Goal: Information Seeking & Learning: Learn about a topic

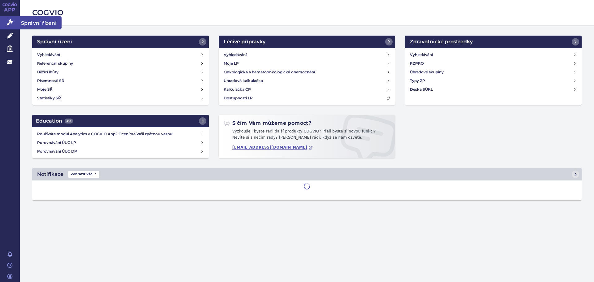
click at [8, 21] on icon at bounding box center [10, 22] width 6 height 6
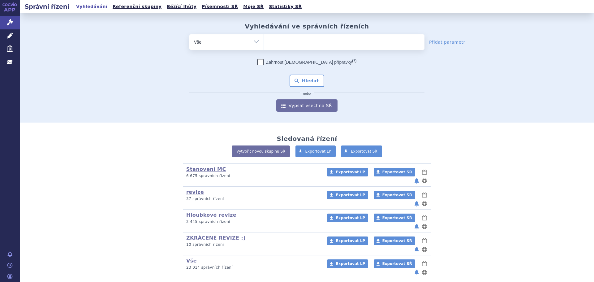
click at [289, 46] on ul at bounding box center [344, 40] width 161 height 13
click at [264, 46] on select at bounding box center [264, 41] width 0 height 15
paste input "ARTESUNAT AMIVAS"
type input "ARTESUNAT AMIVAS"
select select "ARTESUNAT AMIVAS"
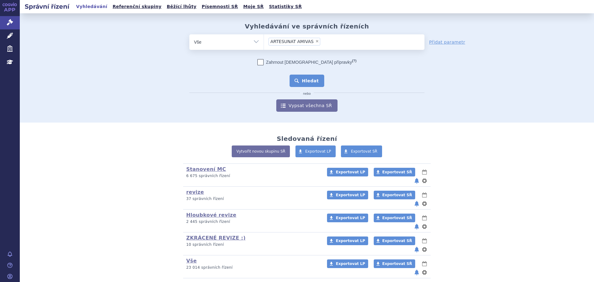
click at [305, 81] on button "Hledat" at bounding box center [307, 81] width 35 height 12
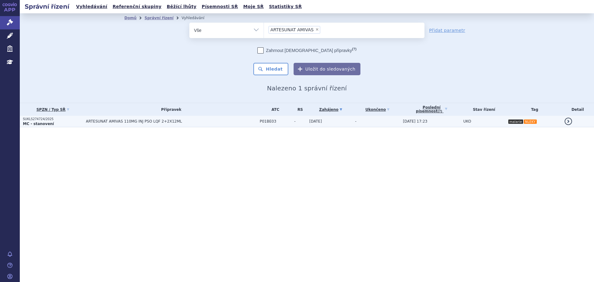
click at [206, 121] on span "ARTESUNAT AMIVAS 110MG INJ PSO LQF 2+2X12ML" at bounding box center [163, 121] width 155 height 4
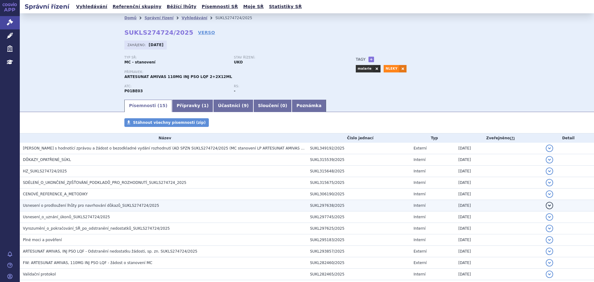
scroll to position [62, 0]
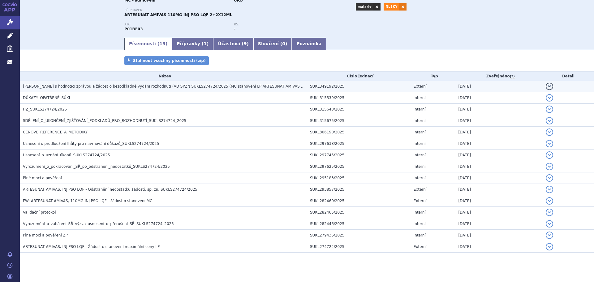
click at [218, 85] on span "Souhlas s hodnotící zprávou a žádost o bezodkladné vydání rozhodnutí (AD SPZN S…" at bounding box center [178, 86] width 310 height 4
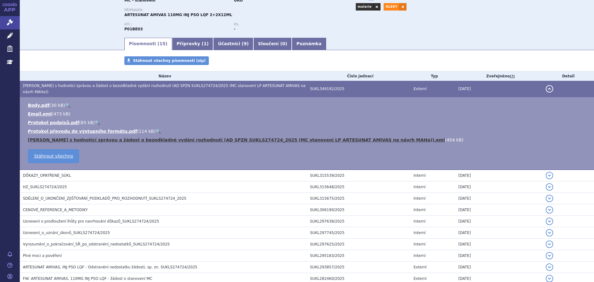
click at [330, 137] on link "Souhlas s hodnotící zprávou a žádost o bezodkladné vydání rozhodnutí (AD SPZN S…" at bounding box center [236, 139] width 417 height 5
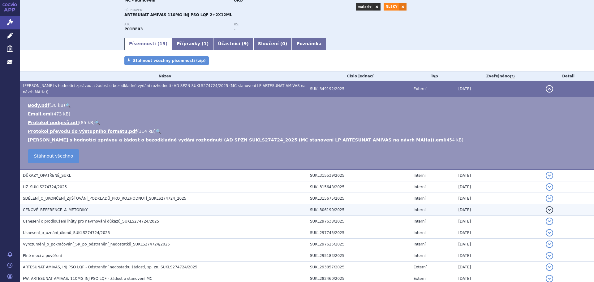
drag, startPoint x: 85, startPoint y: 180, endPoint x: 89, endPoint y: 181, distance: 4.4
click at [85, 184] on h3 "HZ_SUKLS274724/2025" at bounding box center [165, 187] width 284 height 6
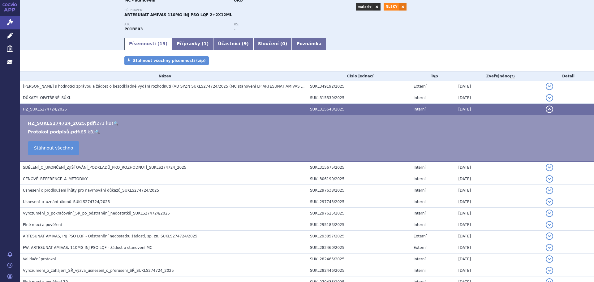
click at [113, 124] on link "🔍" at bounding box center [115, 123] width 5 height 5
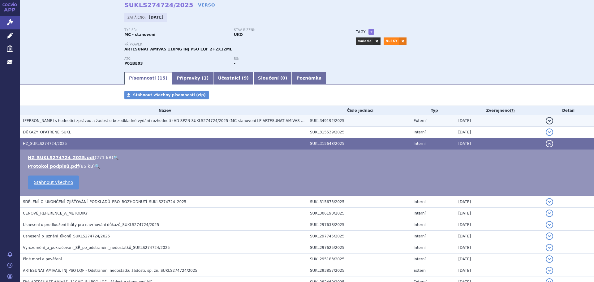
scroll to position [0, 0]
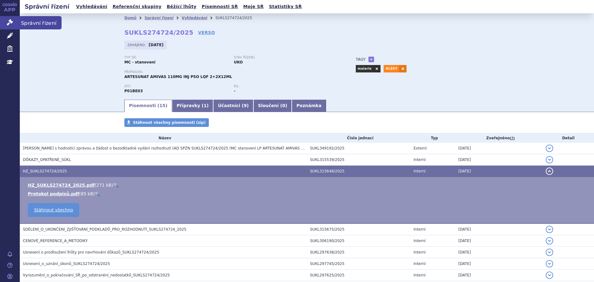
click at [6, 22] on link "Správní řízení" at bounding box center [10, 22] width 20 height 13
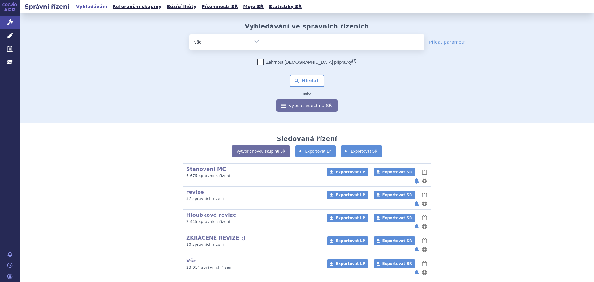
click at [231, 48] on select "Vše Spisová značka Typ SŘ Přípravek/SUKL kód Účastník/Držitel" at bounding box center [226, 41] width 74 height 14
select select "filter-atc-group"
click at [189, 34] on select "Vše Spisová značka Typ SŘ Přípravek/SUKL kód Účastník/Držitel" at bounding box center [226, 41] width 74 height 14
click at [278, 37] on ul at bounding box center [344, 40] width 161 height 13
click at [264, 37] on select at bounding box center [264, 41] width 0 height 15
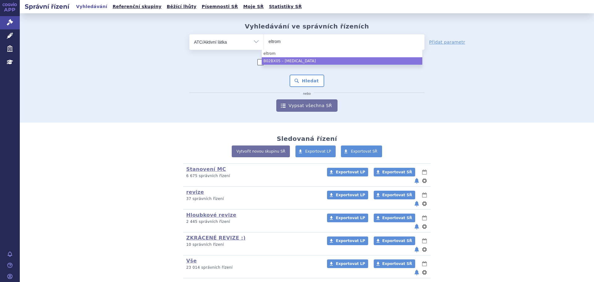
type input "eltrom"
drag, startPoint x: 315, startPoint y: 64, endPoint x: 311, endPoint y: 65, distance: 3.2
select select "B02BX05"
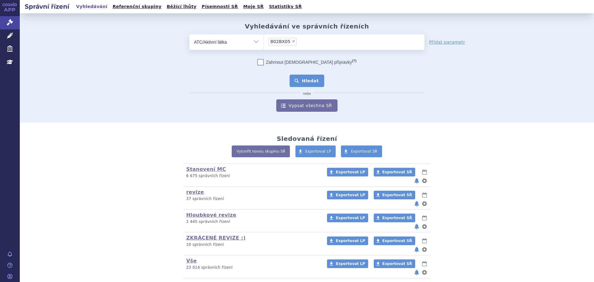
click at [303, 85] on button "Hledat" at bounding box center [307, 81] width 35 height 12
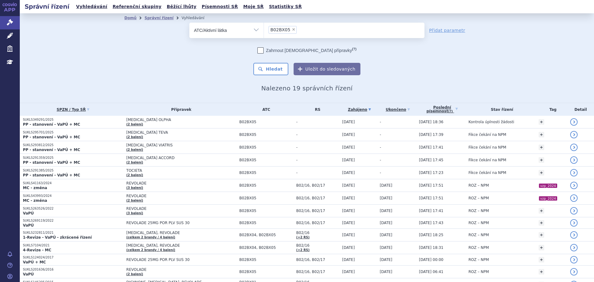
click at [227, 30] on select "Vše Spisová značka Typ SŘ Přípravek/SUKL kód Účastník/Držitel" at bounding box center [226, 30] width 74 height 14
select select "filter-all"
click at [189, 23] on select "Vše Spisová značka Typ SŘ Přípravek/SUKL kód Účastník/Držitel" at bounding box center [226, 30] width 74 height 14
click at [331, 31] on ul at bounding box center [344, 29] width 161 height 13
click at [264, 31] on select at bounding box center [264, 29] width 0 height 15
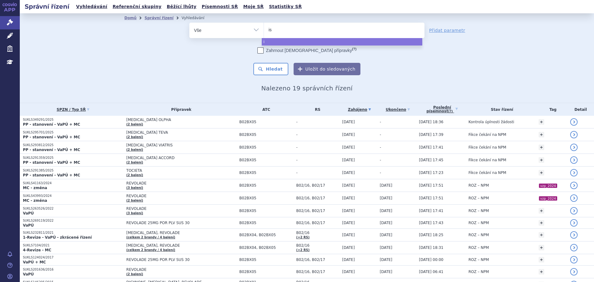
type input "ist"
type input "istu"
type input "isturi"
type input "isturis"
type input "isturisa"
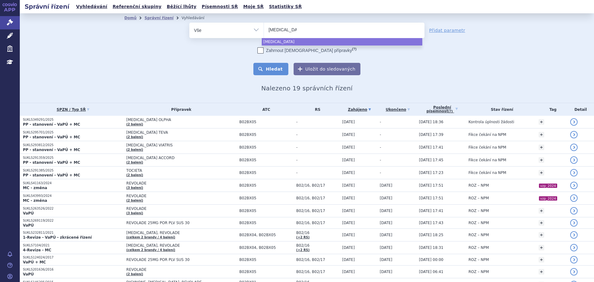
select select "isturisa"
click at [275, 72] on button "Hledat" at bounding box center [271, 69] width 35 height 12
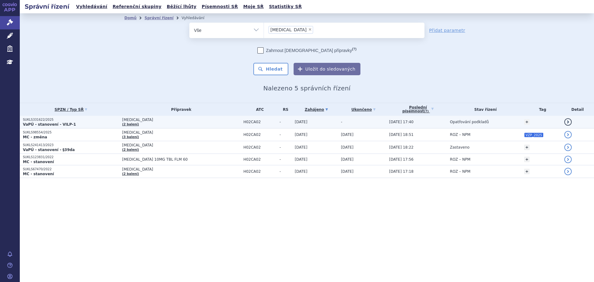
click at [216, 122] on span "[MEDICAL_DATA]" at bounding box center [181, 120] width 118 height 4
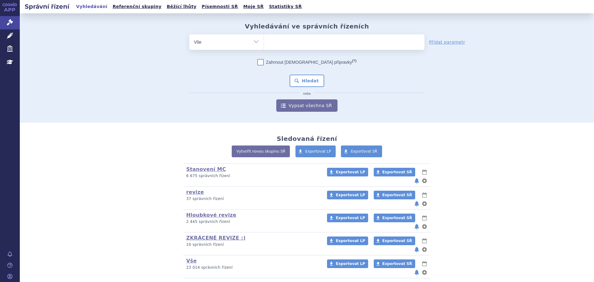
click at [286, 40] on ul at bounding box center [344, 40] width 161 height 13
click at [264, 40] on select at bounding box center [264, 41] width 0 height 15
type input "ed"
type input "edo"
type input "edon"
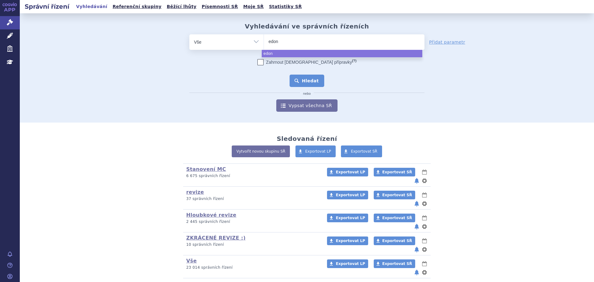
select select "edon"
click at [294, 80] on button "Hledat" at bounding box center [307, 81] width 35 height 12
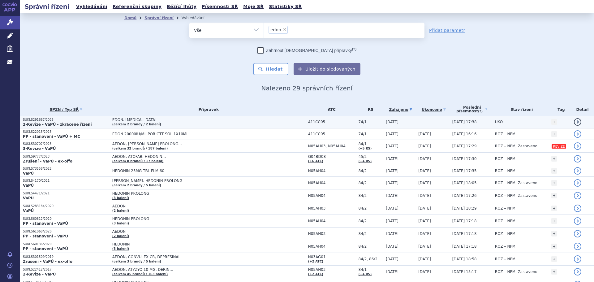
click at [149, 120] on span "EDON, VIGANTOL" at bounding box center [189, 120] width 155 height 4
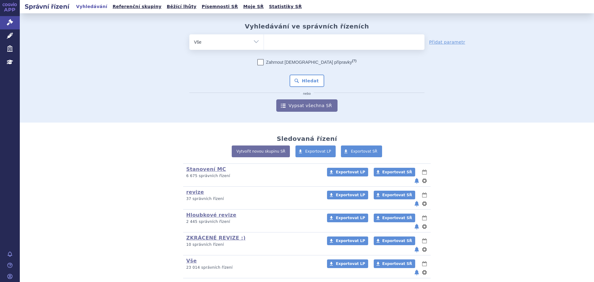
click at [302, 41] on ul at bounding box center [344, 40] width 161 height 13
click at [264, 41] on select at bounding box center [264, 41] width 0 height 15
type input "tre"
type input "trem"
type input "tremf"
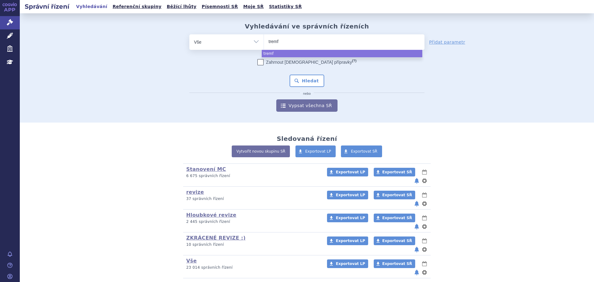
type input "tremfy"
type input "tremfya"
select select "tremfya"
click at [309, 79] on button "Hledat" at bounding box center [307, 81] width 35 height 12
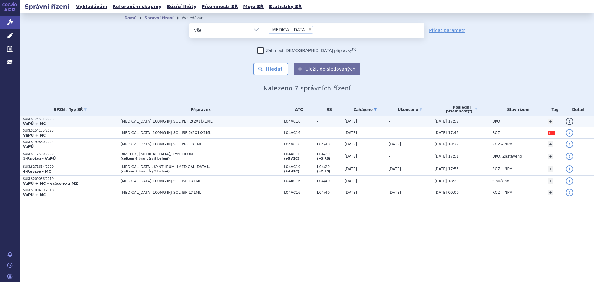
click at [152, 126] on td "[MEDICAL_DATA] 100MG INJ SOL PEP 2(2X1)X1ML I" at bounding box center [199, 121] width 164 height 11
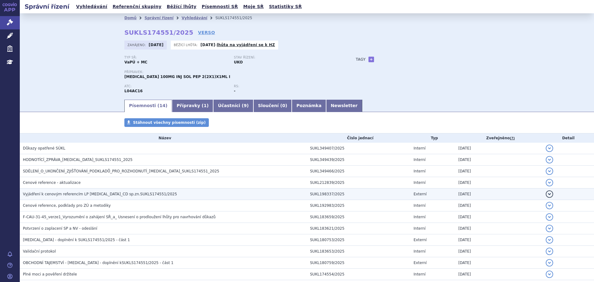
click at [115, 196] on span "Vyjádření k cenovým referencím LP TREMFYA_CD sp.zn.SUKLS174551/2025" at bounding box center [100, 194] width 154 height 4
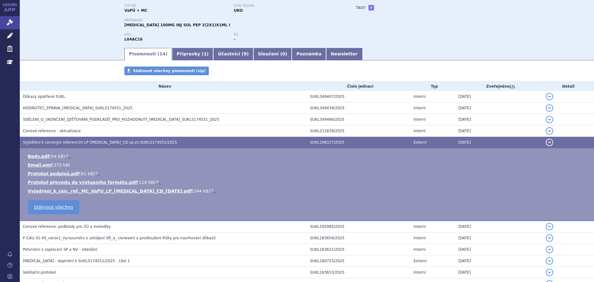
scroll to position [62, 0]
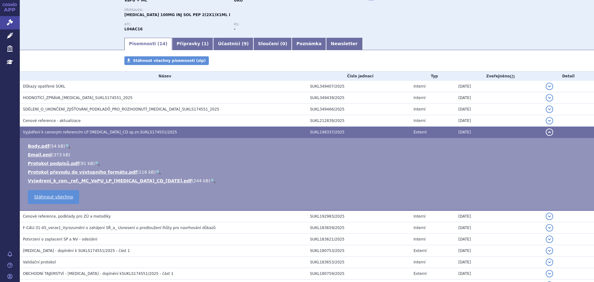
click at [211, 180] on link "🔍" at bounding box center [213, 180] width 5 height 5
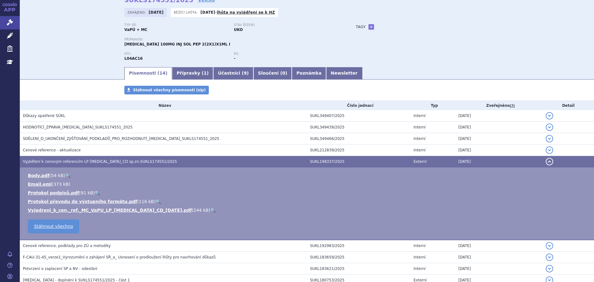
scroll to position [0, 0]
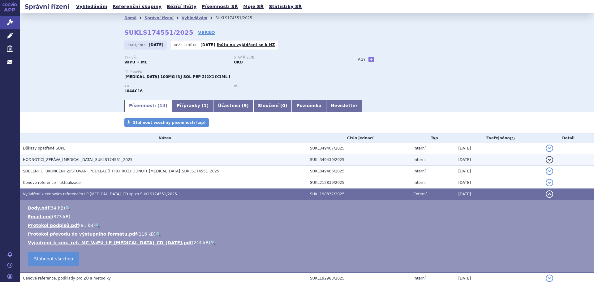
click at [105, 160] on span "HODNOTÍCÍ_ZPRÁVA_TREMFYA_SUKLS174551_2025" at bounding box center [78, 160] width 110 height 4
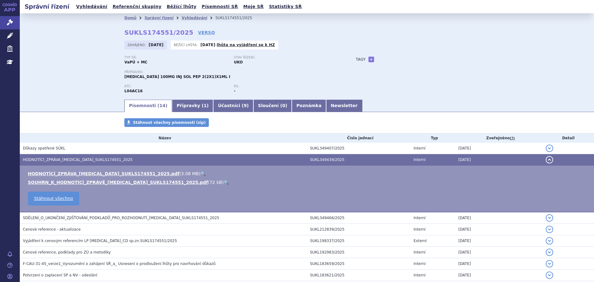
click at [201, 174] on link "🔍" at bounding box center [203, 173] width 5 height 5
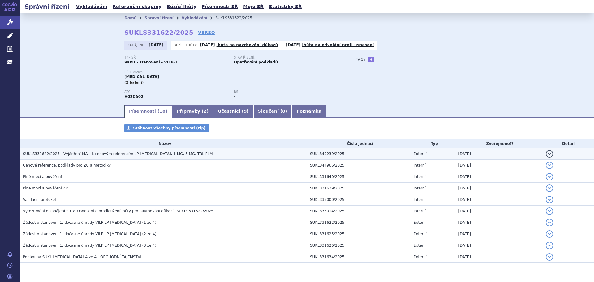
click at [108, 155] on span "SUKLS331622/2025 - Vyjádření MAH k cenovým referencím LP [MEDICAL_DATA], 1 MG, …" at bounding box center [118, 154] width 190 height 4
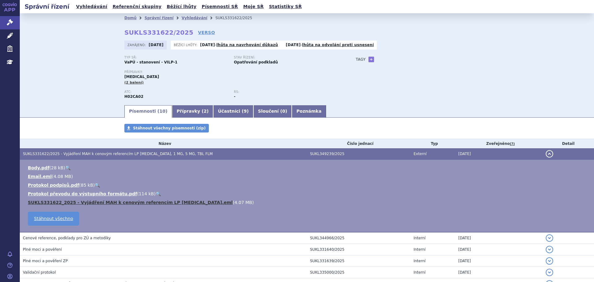
click at [132, 202] on link "SUKLS331622_2025 - Vyjádření MAH k cenovým referencím LP [MEDICAL_DATA].eml" at bounding box center [130, 202] width 205 height 5
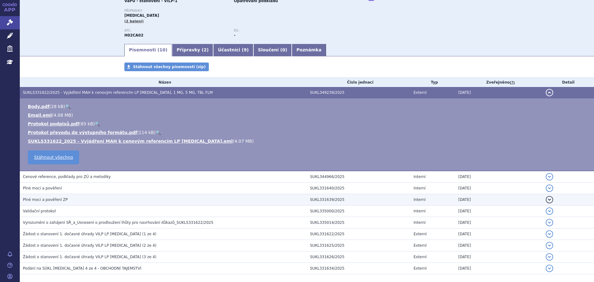
scroll to position [62, 0]
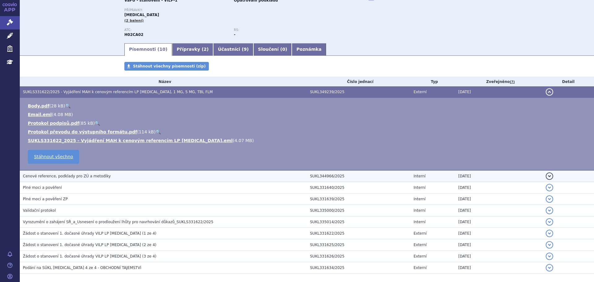
click at [83, 174] on span "Cenové reference, podklady pro ZÚ a metodiky" at bounding box center [67, 176] width 88 height 4
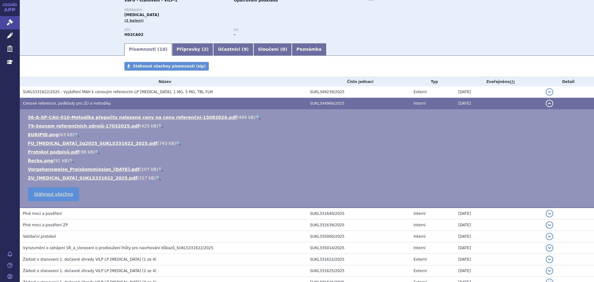
click at [176, 141] on link "🔍" at bounding box center [178, 143] width 5 height 5
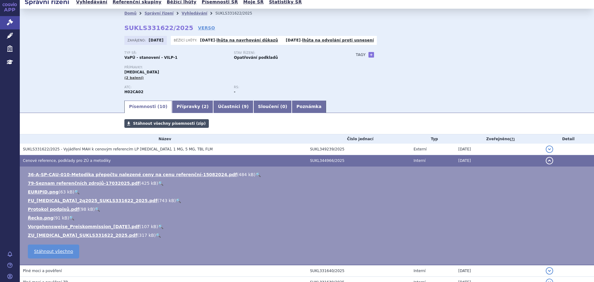
scroll to position [0, 0]
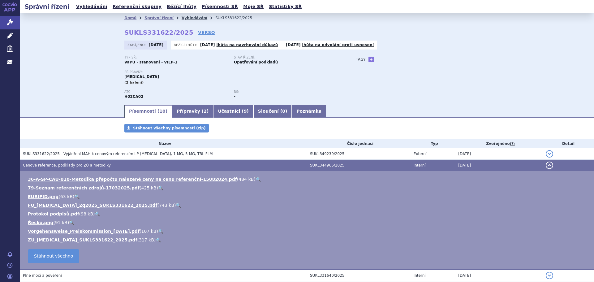
click at [182, 20] on link "Vyhledávání" at bounding box center [195, 18] width 26 height 4
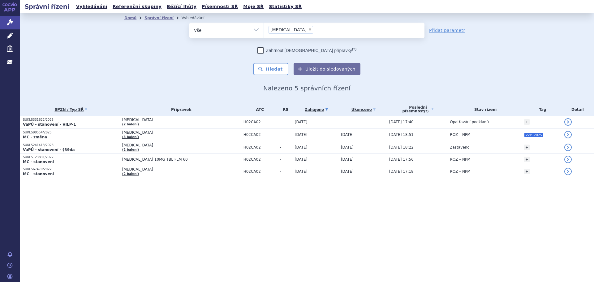
click at [286, 27] on li "× isturisa" at bounding box center [291, 30] width 45 height 8
click at [264, 27] on select "isturisa" at bounding box center [264, 29] width 0 height 15
click at [308, 29] on span "×" at bounding box center [310, 30] width 4 height 4
click at [264, 29] on select "isturisa" at bounding box center [264, 29] width 0 height 15
select select
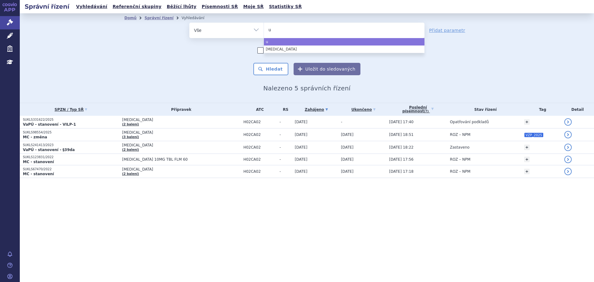
type input "ul"
type input "ult"
type input "ultom"
type input "ultomir"
type input "ultomiri"
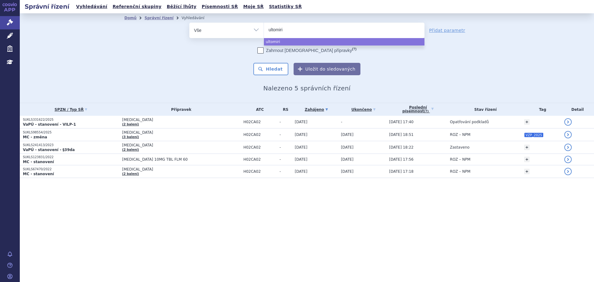
type input "ultomiris"
select select "ultomiris"
click at [277, 64] on button "Hledat" at bounding box center [271, 69] width 35 height 12
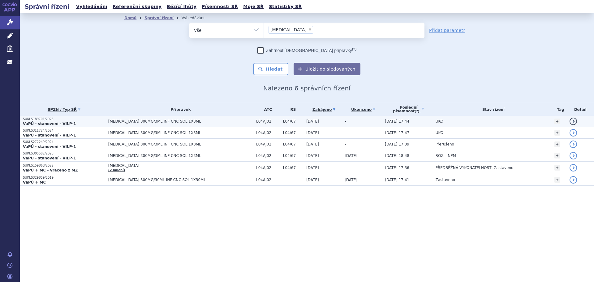
click at [194, 117] on td "[MEDICAL_DATA] 300MG/3ML INF CNC SOL 1X3ML" at bounding box center [179, 121] width 148 height 11
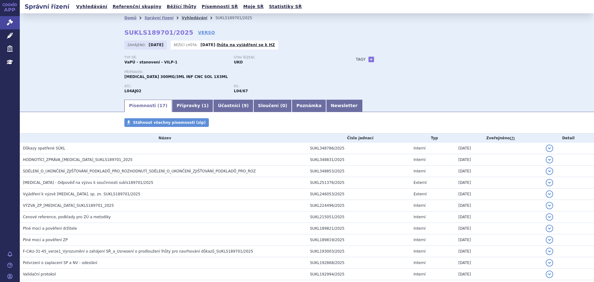
click at [185, 19] on link "Vyhledávání" at bounding box center [195, 18] width 26 height 4
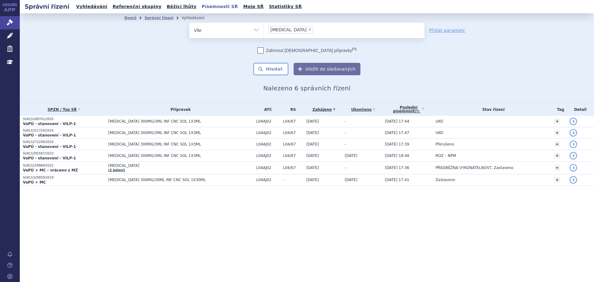
click at [200, 5] on link "Písemnosti SŘ" at bounding box center [220, 6] width 40 height 8
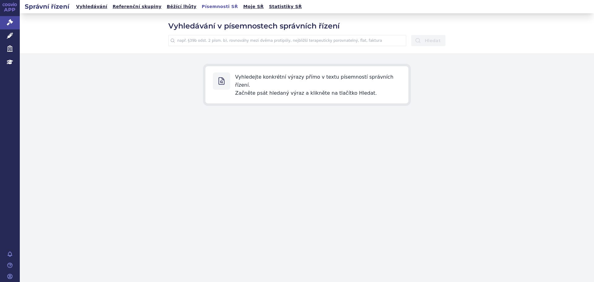
click at [216, 41] on input "text" at bounding box center [287, 40] width 238 height 11
type input "vyjádření mah k cenovým referencím"
click at [411, 35] on button "Hledat" at bounding box center [428, 40] width 34 height 11
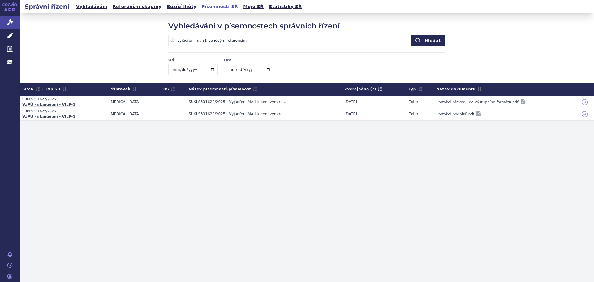
drag, startPoint x: 248, startPoint y: 39, endPoint x: 128, endPoint y: 49, distance: 120.8
click at [128, 49] on div "Vyhledávání v písemnostech správních řízení vyjádření mah k cenovým referencím …" at bounding box center [307, 47] width 575 height 69
click at [13, 23] on link "Správní řízení" at bounding box center [10, 22] width 20 height 13
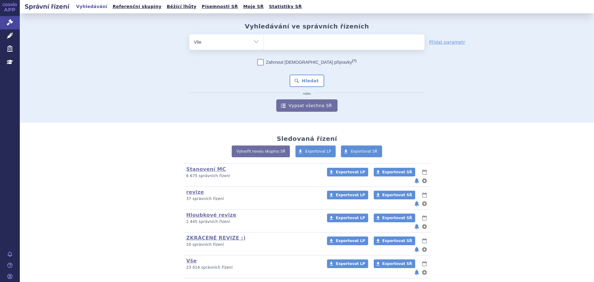
click at [289, 52] on form "odstranit Vše Spisová značka Typ SŘ (?) Hledat" at bounding box center [306, 72] width 235 height 77
click at [291, 43] on ul at bounding box center [344, 40] width 161 height 13
click at [264, 43] on select at bounding box center [264, 41] width 0 height 15
type input "cal"
type input "calq"
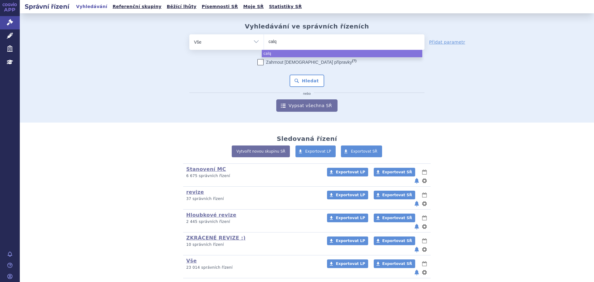
type input "calqu"
type input "calquen"
type input "calquenc"
type input "[MEDICAL_DATA]"
select select "calquence"
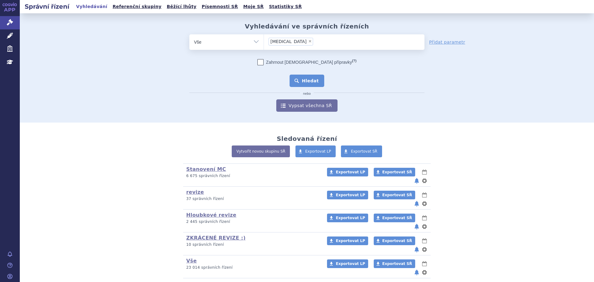
click at [304, 81] on button "Hledat" at bounding box center [307, 81] width 35 height 12
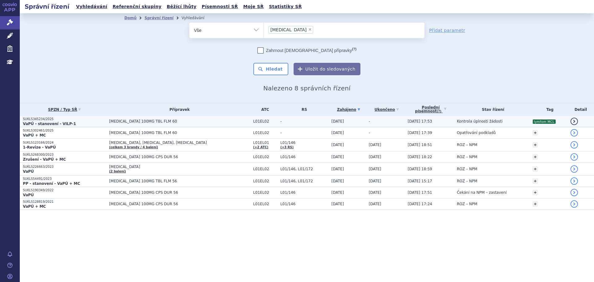
click at [158, 123] on span "[MEDICAL_DATA] 100MG TBL FLM 60" at bounding box center [179, 121] width 141 height 4
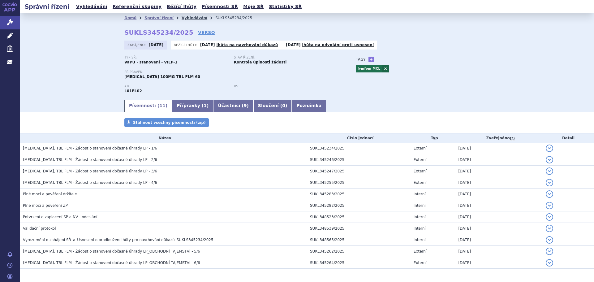
click at [182, 19] on link "Vyhledávání" at bounding box center [195, 18] width 26 height 4
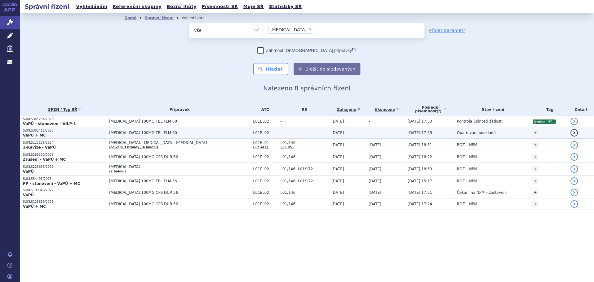
click at [164, 130] on td "[MEDICAL_DATA] 100MG TBL FLM 60" at bounding box center [178, 132] width 144 height 11
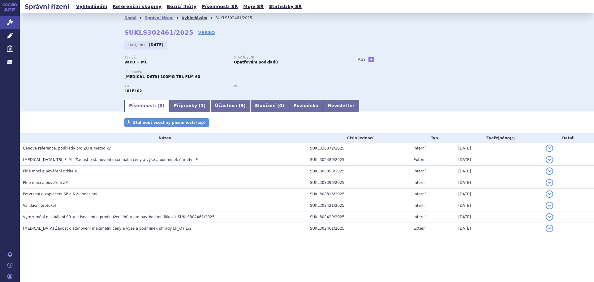
click at [186, 17] on link "Vyhledávání" at bounding box center [195, 18] width 26 height 4
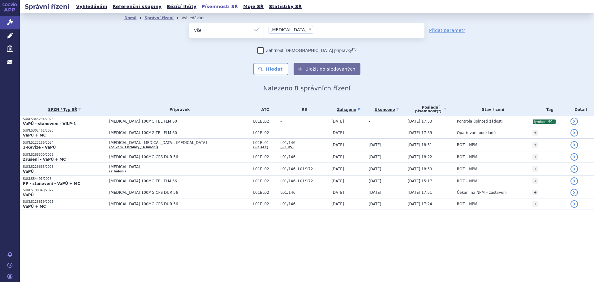
click at [200, 6] on link "Písemnosti SŘ" at bounding box center [220, 6] width 40 height 8
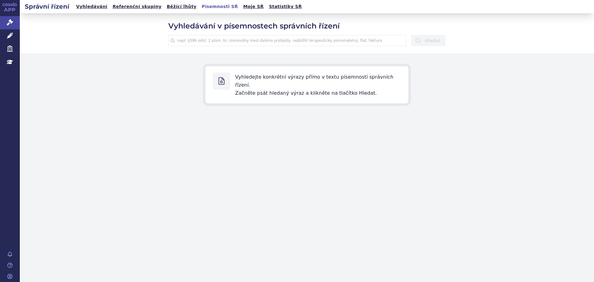
click at [239, 45] on input "text" at bounding box center [287, 40] width 238 height 11
click at [411, 35] on button "Hledat" at bounding box center [428, 40] width 34 height 11
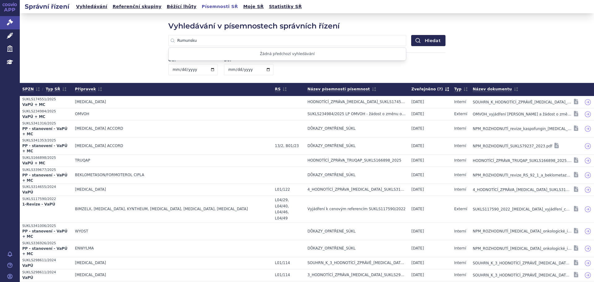
drag, startPoint x: 243, startPoint y: 41, endPoint x: 100, endPoint y: 43, distance: 143.3
click at [102, 44] on div "Vyhledávání v písemnostech správních řízení Rumunsku Žádná předchozí vyhledáván…" at bounding box center [307, 47] width 575 height 69
type input "Cenové reference - aktualizace"
click at [431, 39] on button "Hledat" at bounding box center [428, 40] width 34 height 11
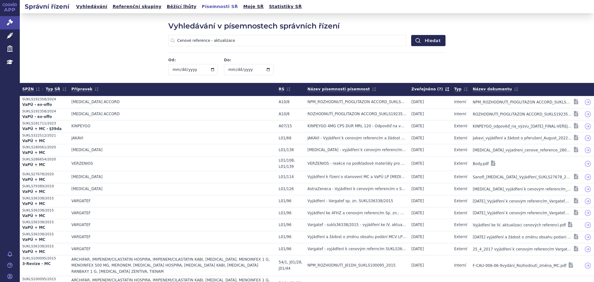
click at [445, 89] on icon at bounding box center [447, 89] width 4 height 4
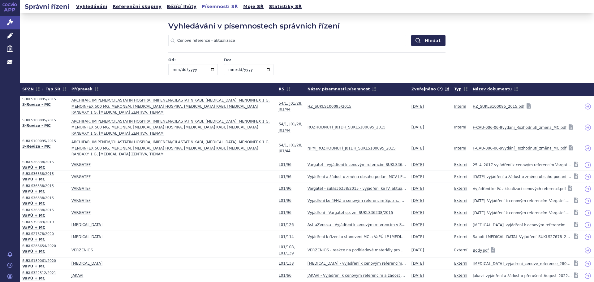
click at [445, 89] on icon at bounding box center [447, 89] width 4 height 4
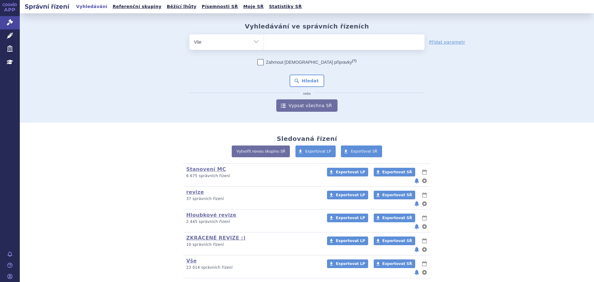
click at [287, 47] on ul at bounding box center [344, 40] width 161 height 13
click at [264, 47] on select at bounding box center [264, 41] width 0 height 15
click at [292, 45] on ul at bounding box center [344, 40] width 161 height 13
click at [264, 45] on select at bounding box center [264, 41] width 0 height 15
click at [297, 41] on ul at bounding box center [344, 40] width 161 height 13
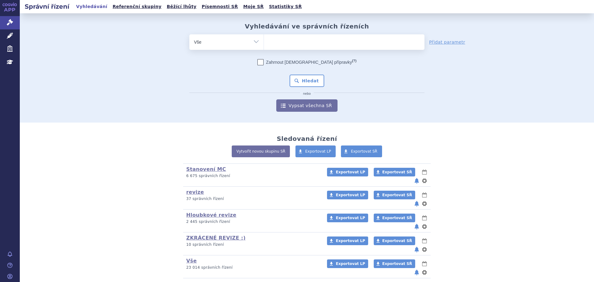
click at [264, 41] on select at bounding box center [264, 41] width 0 height 15
type input "om"
type input "omvo"
type input "omvoh"
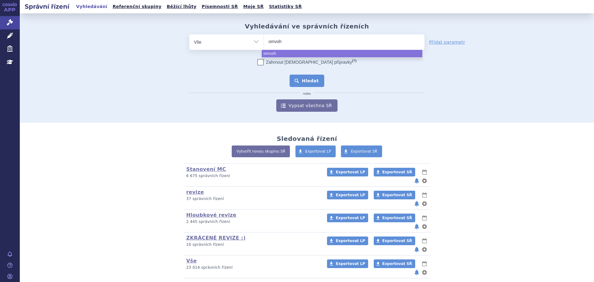
select select "omvoh"
click at [305, 82] on button "Hledat" at bounding box center [307, 81] width 35 height 12
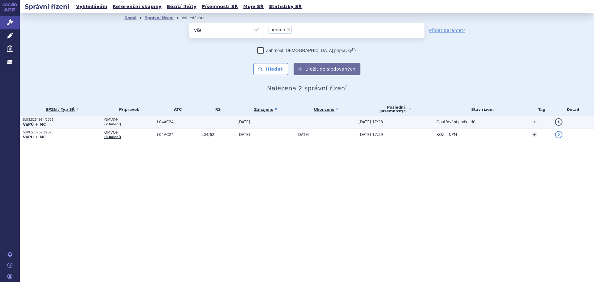
drag, startPoint x: 190, startPoint y: 116, endPoint x: 187, endPoint y: 113, distance: 4.4
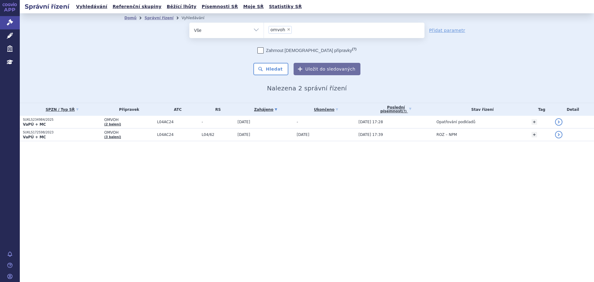
click at [190, 116] on td "L04AC24" at bounding box center [176, 122] width 45 height 13
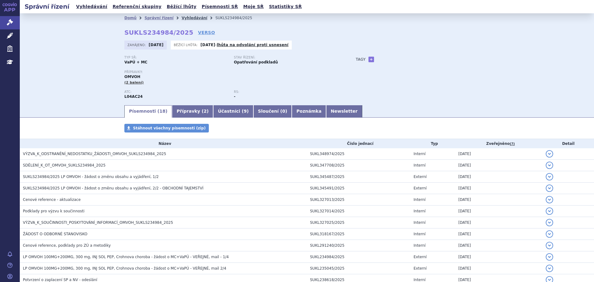
click at [183, 16] on link "Vyhledávání" at bounding box center [195, 18] width 26 height 4
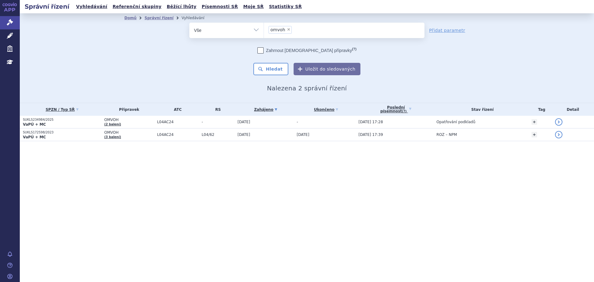
click at [287, 28] on li "× omvoh" at bounding box center [280, 30] width 23 height 8
click at [264, 28] on select "omvoh" at bounding box center [264, 29] width 0 height 15
click at [287, 29] on span "×" at bounding box center [289, 30] width 4 height 4
click at [264, 29] on select "omvoh" at bounding box center [264, 29] width 0 height 15
select select
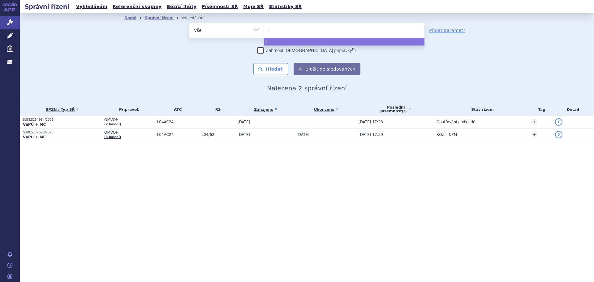
type input "tr"
type input "tru"
type input "truq"
type input "truqa"
type input "truqap"
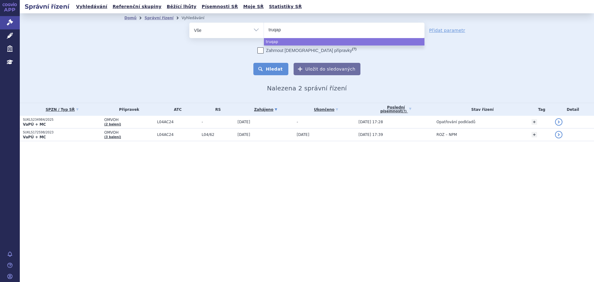
select select "truqap"
click at [274, 68] on button "Hledat" at bounding box center [271, 69] width 35 height 12
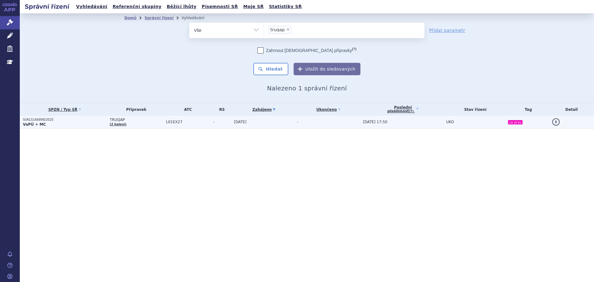
click at [172, 127] on td "L01EX27" at bounding box center [186, 122] width 47 height 13
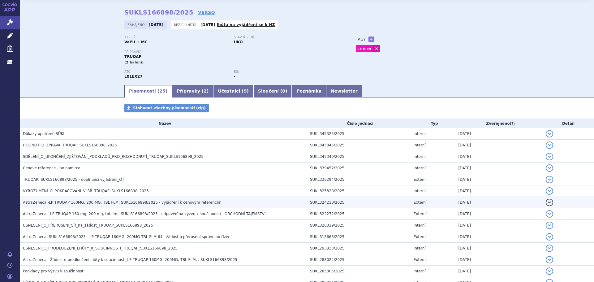
scroll to position [31, 0]
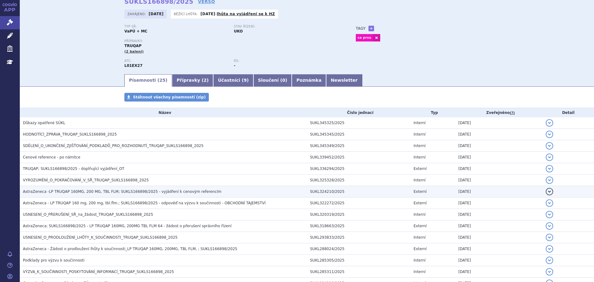
click at [146, 191] on span "AstraZeneca -LP TRUQAP 160MG, 200 MG, TBL FLM; SUKLS166898/2025 - vyjádření k c…" at bounding box center [122, 191] width 199 height 4
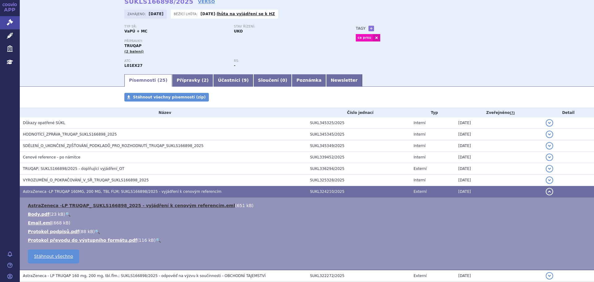
click at [188, 207] on link "AstraZeneca -LP TRUQAP_ SUKLS166898_2025 - vyjádření k cenovým referencím.eml" at bounding box center [131, 205] width 207 height 5
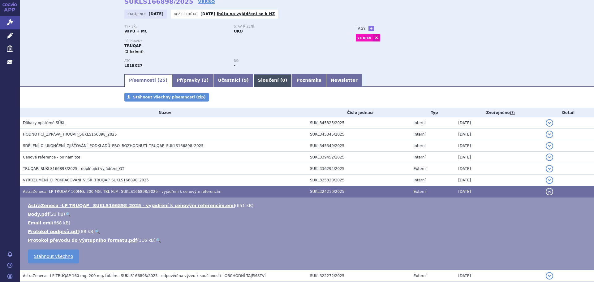
scroll to position [0, 0]
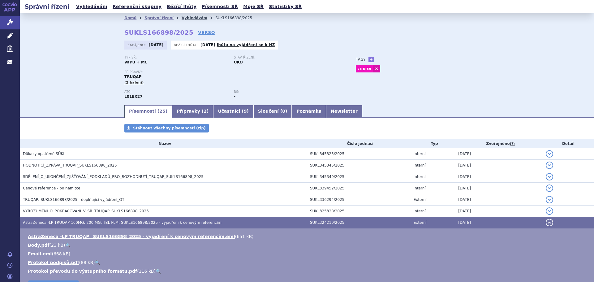
click at [188, 19] on link "Vyhledávání" at bounding box center [195, 18] width 26 height 4
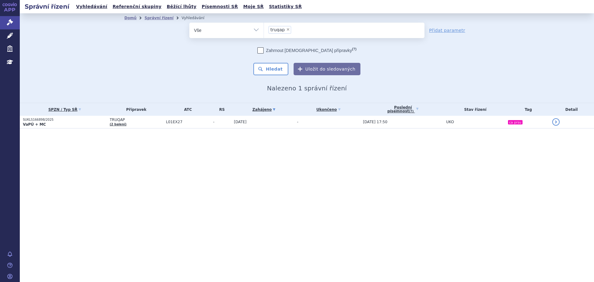
click at [288, 28] on span "×" at bounding box center [288, 30] width 4 height 4
click at [264, 28] on select "truqap" at bounding box center [264, 29] width 0 height 15
select select
type input "ba"
type input "bave"
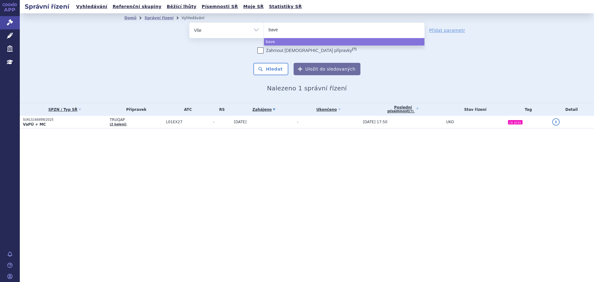
type input "baven"
type input "bavenc"
type input "bavencio"
select select "[MEDICAL_DATA]"
click at [283, 68] on button "Hledat" at bounding box center [271, 69] width 35 height 12
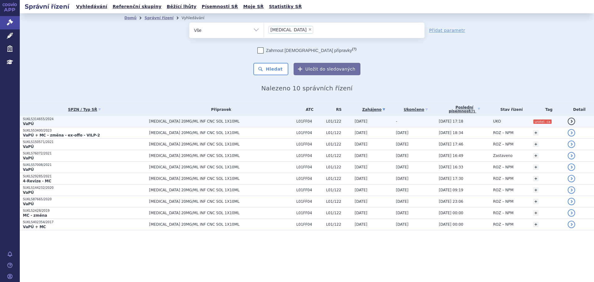
click at [116, 124] on p "VaPÚ" at bounding box center [84, 123] width 123 height 5
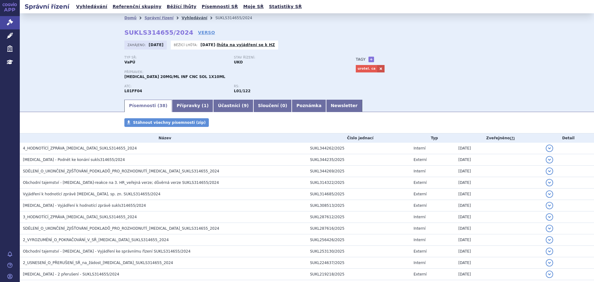
click at [185, 17] on link "Vyhledávání" at bounding box center [195, 18] width 26 height 4
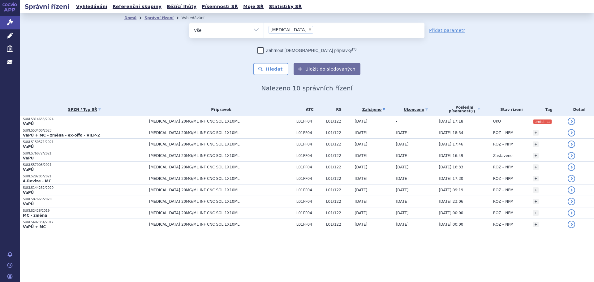
click at [308, 30] on span "×" at bounding box center [310, 30] width 4 height 4
click at [264, 30] on select "bavencio" at bounding box center [264, 29] width 0 height 15
select select
type input "ul"
type input "ulto"
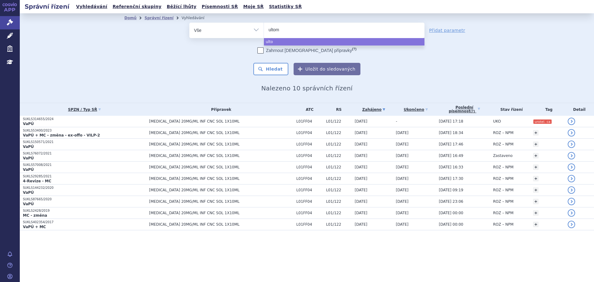
type input "ultomi"
type input "ultomir"
type input "ultomiri"
type input "ultomiris"
select select "ultomiris"
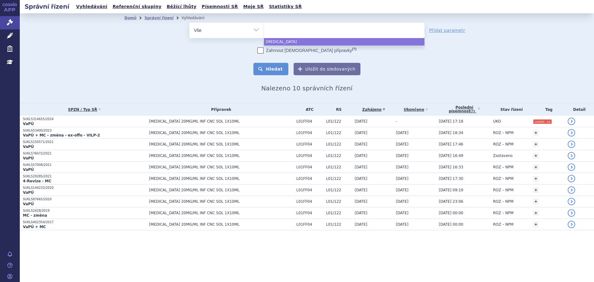
click at [281, 73] on button "Hledat" at bounding box center [271, 69] width 35 height 12
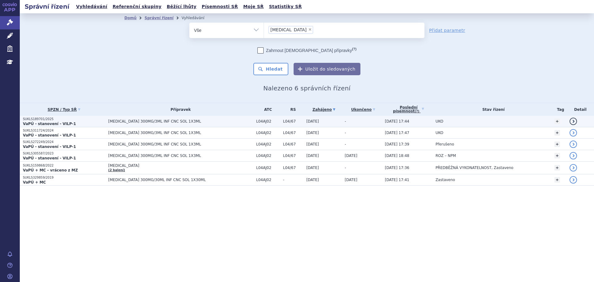
click at [151, 121] on span "ULTOMIRIS 300MG/3ML INF CNC SOL 1X3ML" at bounding box center [180, 121] width 145 height 4
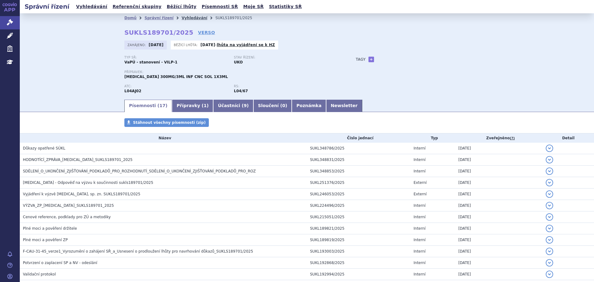
click at [187, 17] on link "Vyhledávání" at bounding box center [195, 18] width 26 height 4
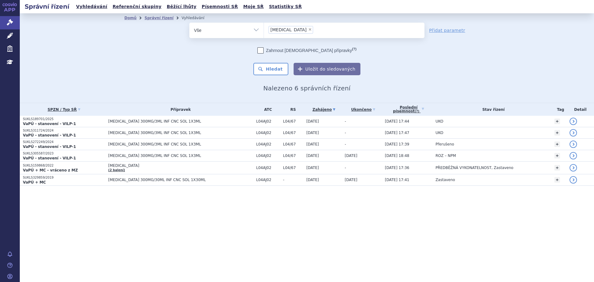
click at [308, 29] on span "×" at bounding box center [310, 30] width 4 height 4
click at [264, 29] on select "ultomiris" at bounding box center [264, 29] width 0 height 15
select select
click at [228, 33] on select "Vše Spisová značka Typ SŘ Přípravek/SUKL kód Účastník/Držitel" at bounding box center [226, 30] width 74 height 14
select select "filter-tag"
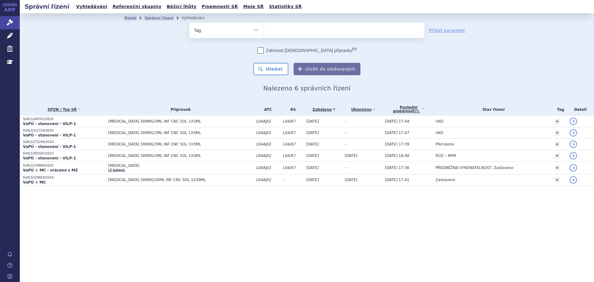
click at [189, 23] on select "Vše Spisová značka Typ SŘ Přípravek/SUKL kód Účastník/Držitel" at bounding box center [226, 30] width 74 height 14
click at [289, 30] on ul at bounding box center [344, 29] width 161 height 13
click at [264, 30] on select at bounding box center [264, 29] width 0 height 15
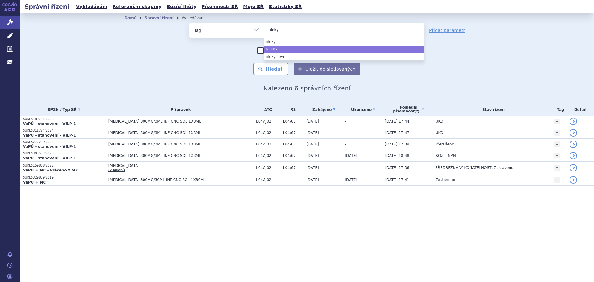
type input "nleky"
select select "0f884295-3037-4a86-822e-2067076859c4"
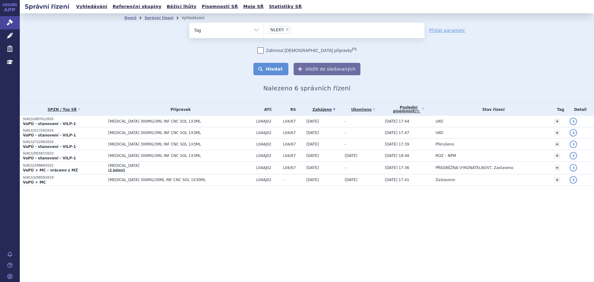
click at [289, 69] on button "Hledat" at bounding box center [271, 69] width 35 height 12
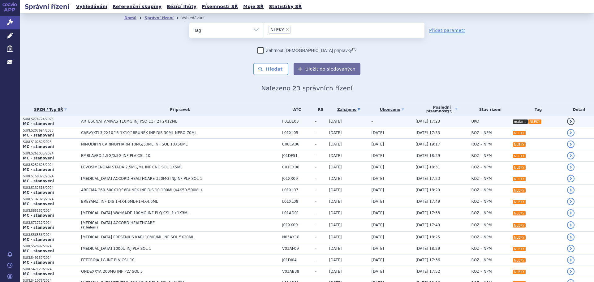
click at [161, 122] on span "ARTESUNAT AMIVAS 110MG INJ PSO LQF 2+2X12ML" at bounding box center [158, 121] width 155 height 4
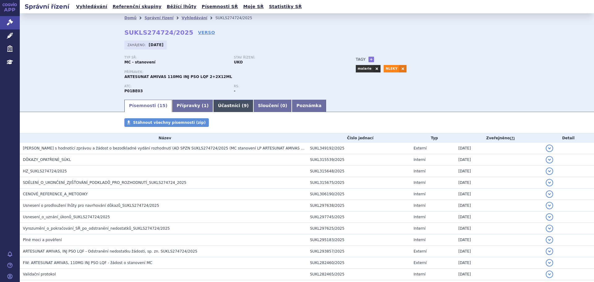
click at [216, 105] on link "Účastníci ( 9 )" at bounding box center [233, 106] width 40 height 12
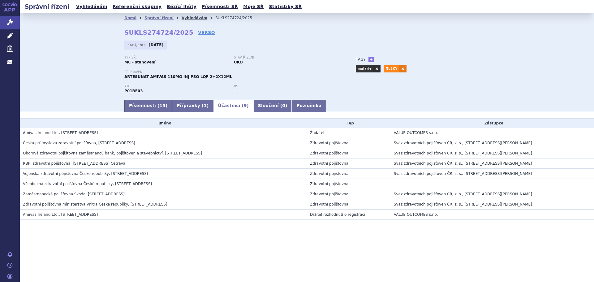
click at [182, 18] on link "Vyhledávání" at bounding box center [195, 18] width 26 height 4
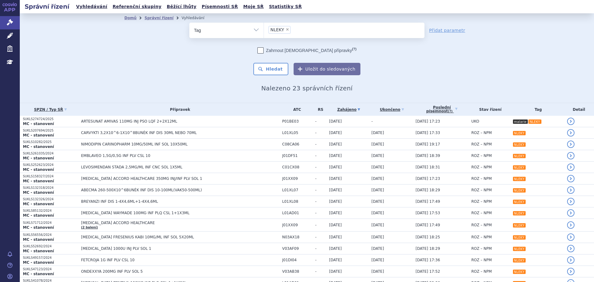
click at [238, 37] on div "odstranit Vše Spisová značka Typ SŘ Přípravek/SUKL kód ×" at bounding box center [306, 30] width 235 height 15
click at [238, 32] on select "Vše Spisová značka Typ SŘ Přípravek/SUKL kód Účastník/Držitel" at bounding box center [226, 30] width 74 height 14
select select "filter-applicant"
click at [189, 23] on select "Vše Spisová značka Typ SŘ Přípravek/SUKL kód Účastník/Držitel" at bounding box center [226, 30] width 74 height 14
drag, startPoint x: 288, startPoint y: 38, endPoint x: 292, endPoint y: 36, distance: 4.4
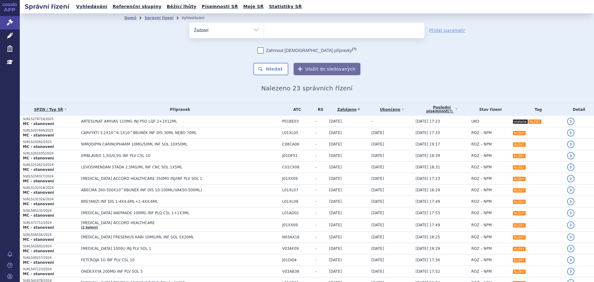
click at [289, 39] on form "odstranit Vše Spisová značka Typ SŘ (?) Hledat" at bounding box center [306, 49] width 235 height 53
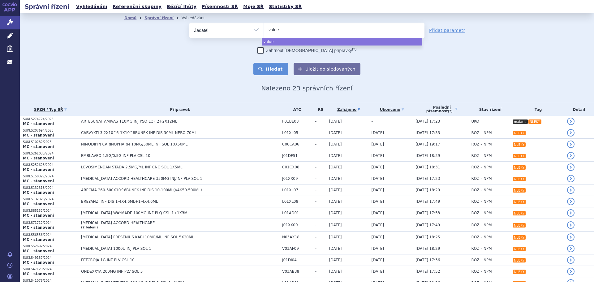
type input "value"
click at [276, 65] on button "Hledat" at bounding box center [271, 69] width 35 height 12
select select "value"
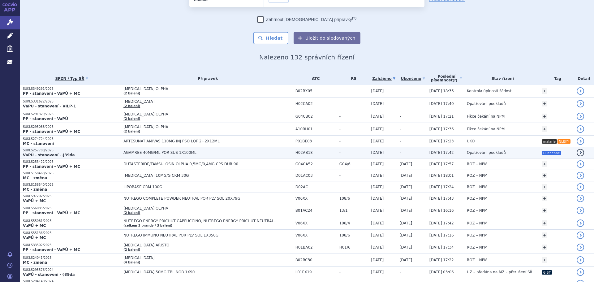
scroll to position [62, 0]
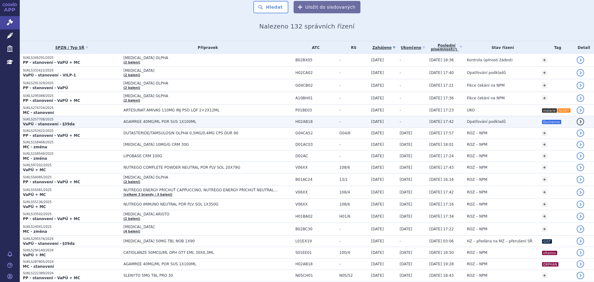
click at [102, 120] on p "SUKLS257708/2025" at bounding box center [72, 119] width 98 height 4
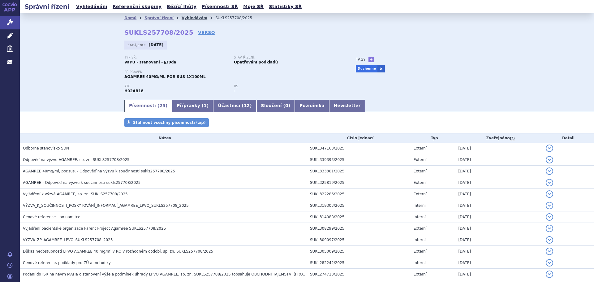
click at [182, 19] on link "Vyhledávání" at bounding box center [195, 18] width 26 height 4
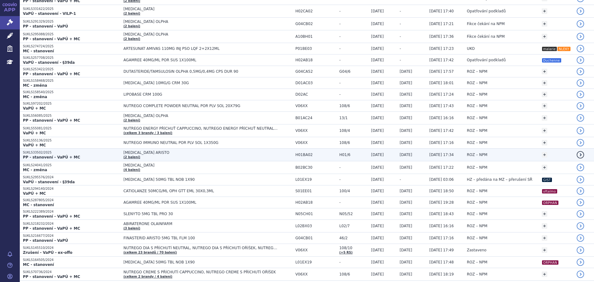
scroll to position [124, 0]
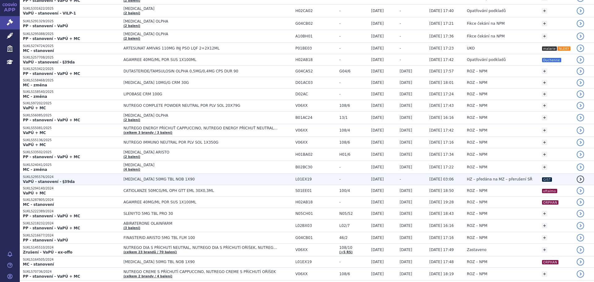
click at [180, 180] on span "QINLOCK 50MG TBL NOB 1X90" at bounding box center [201, 179] width 155 height 4
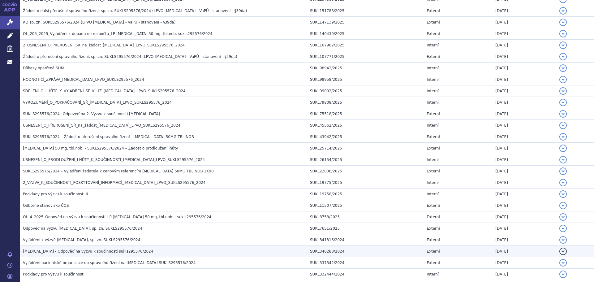
scroll to position [310, 0]
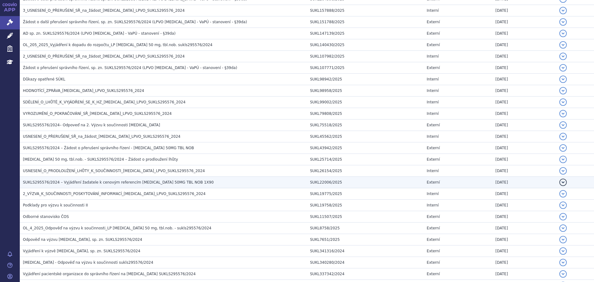
click at [126, 182] on span "SUKLS295576/2024 – Vyjádření žadatele k cenovým referencím [MEDICAL_DATA] 50MG …" at bounding box center [118, 182] width 191 height 4
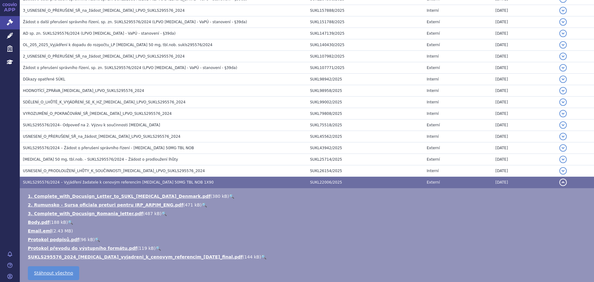
click at [261, 255] on link "🔍" at bounding box center [263, 256] width 5 height 5
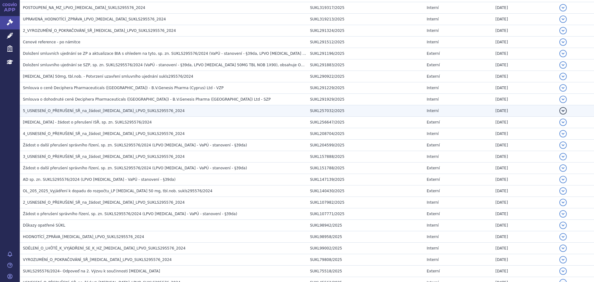
scroll to position [155, 0]
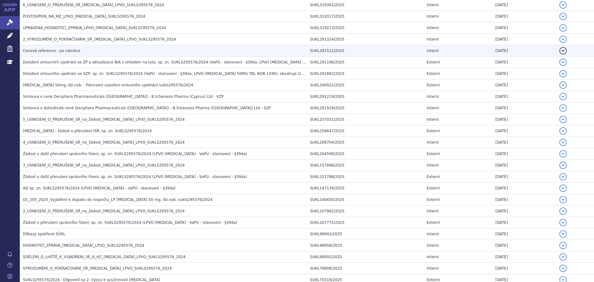
click at [68, 52] on span "Cenové reference - po námitce" at bounding box center [52, 51] width 58 height 4
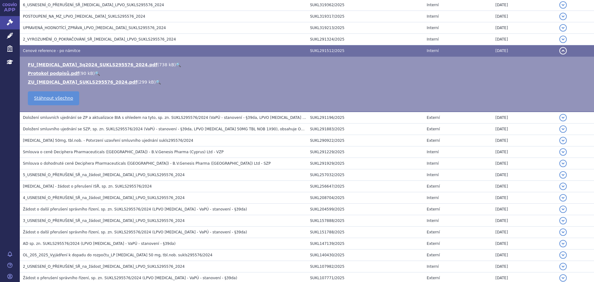
click at [176, 65] on link "🔍" at bounding box center [178, 64] width 5 height 5
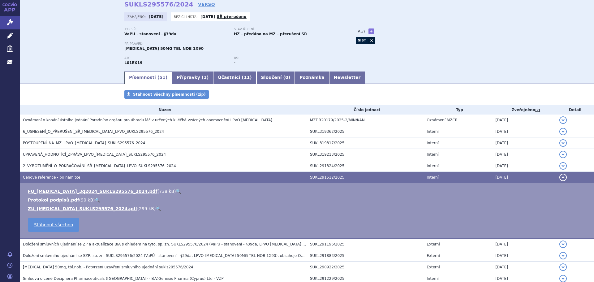
scroll to position [0, 0]
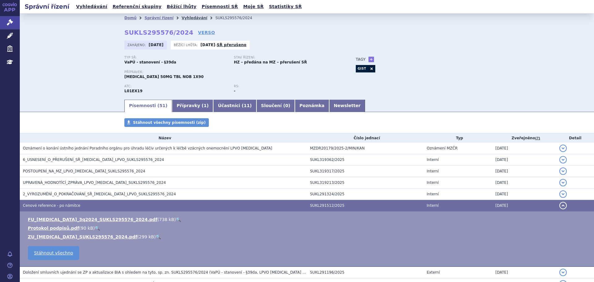
click at [184, 17] on link "Vyhledávání" at bounding box center [195, 18] width 26 height 4
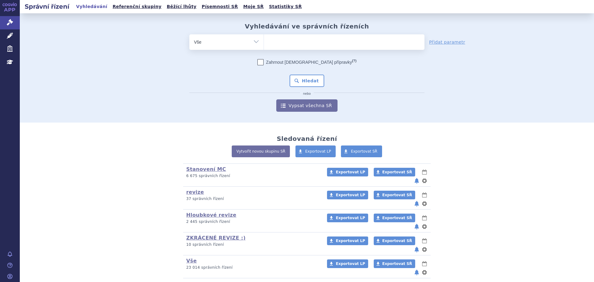
click at [283, 49] on span at bounding box center [344, 41] width 161 height 15
click at [264, 49] on select at bounding box center [264, 41] width 0 height 15
paste input "UKLS189838/2023"
type input "UKLS189838/2023"
select select "UKLS189838/2023"
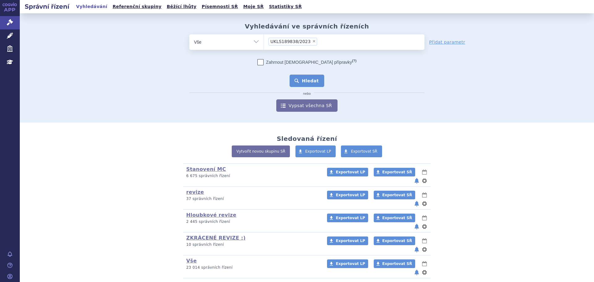
click at [309, 77] on button "Hledat" at bounding box center [307, 81] width 35 height 12
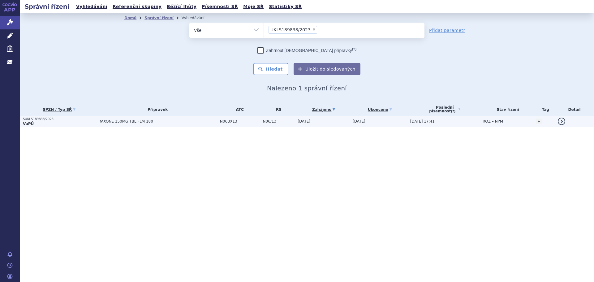
click at [342, 119] on td "08.08.2023" at bounding box center [322, 121] width 55 height 11
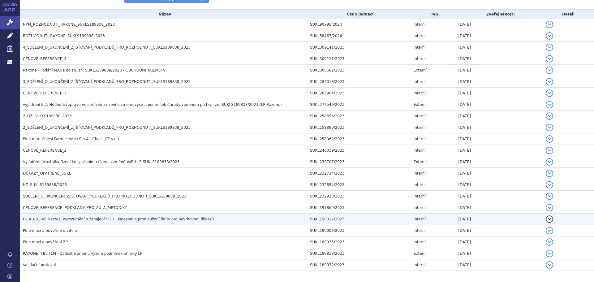
scroll to position [93, 0]
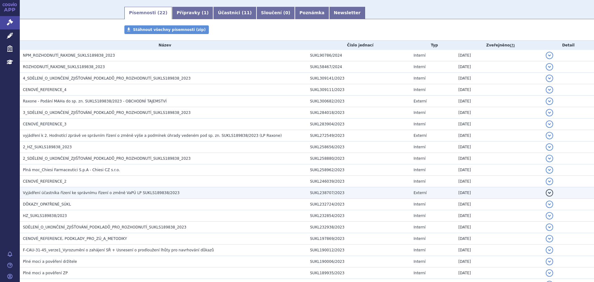
click at [108, 195] on span "Vyjádření účastníka řízení ke správnímu řízení o změně VaPÚ LP SUKLS189838/2023" at bounding box center [101, 193] width 157 height 4
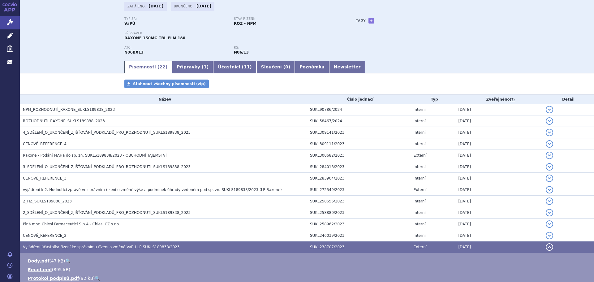
scroll to position [0, 0]
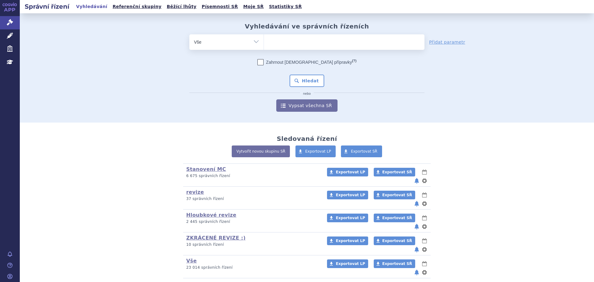
click at [308, 37] on div "Vyhledávání ve správních řízeních odstranit Vše Spisová značka Od" at bounding box center [307, 67] width 390 height 89
click at [307, 41] on ul at bounding box center [344, 40] width 161 height 13
click at [264, 41] on select at bounding box center [264, 41] width 0 height 15
click at [308, 47] on ul at bounding box center [344, 40] width 161 height 13
click at [264, 47] on select at bounding box center [264, 41] width 0 height 15
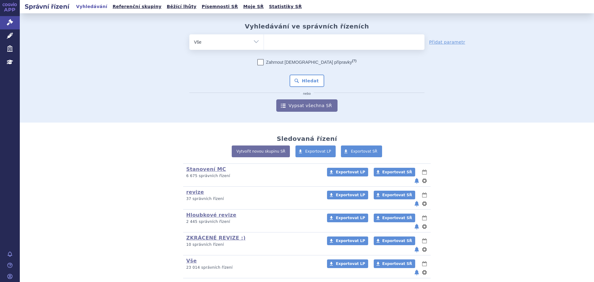
drag, startPoint x: 325, startPoint y: 41, endPoint x: 342, endPoint y: 43, distance: 17.2
click at [329, 42] on ul at bounding box center [344, 40] width 161 height 13
click at [264, 42] on select at bounding box center [264, 41] width 0 height 15
paste input "SUKLS4293/2023"
type input "SUKLS4293/2023"
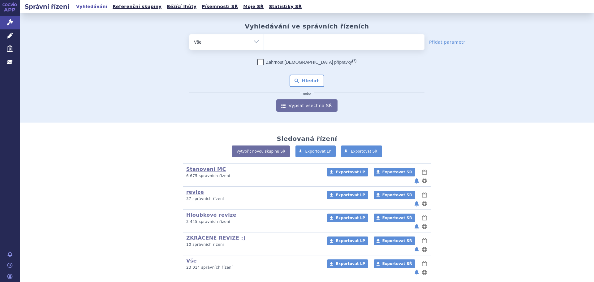
select select "SUKLS4293/2023"
click at [310, 82] on button "Hledat" at bounding box center [307, 81] width 35 height 12
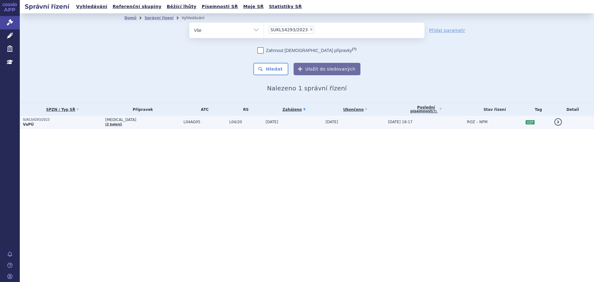
click at [150, 124] on td "ENTYVIO (3 balení)" at bounding box center [141, 122] width 78 height 13
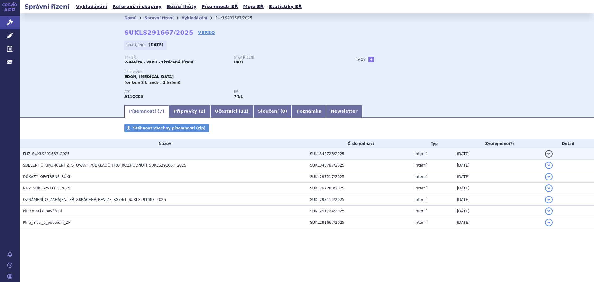
click at [87, 155] on h3 "FHZ_SUKLS291667_2025" at bounding box center [165, 154] width 284 height 6
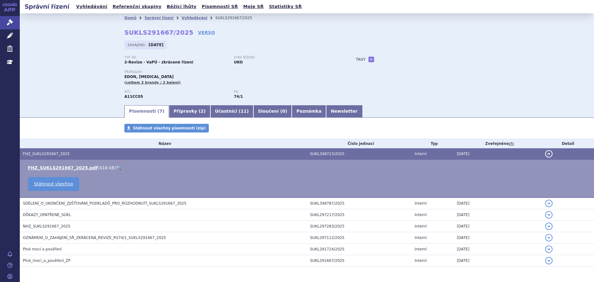
click at [116, 168] on link "🔍" at bounding box center [118, 167] width 5 height 5
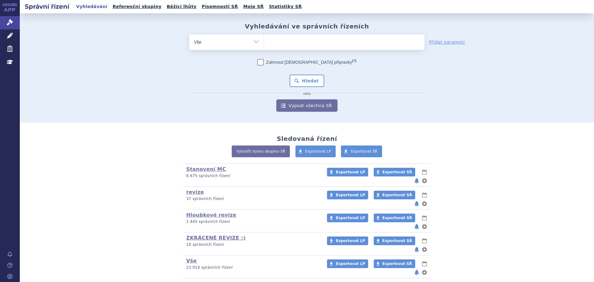
click at [279, 48] on span at bounding box center [344, 41] width 161 height 15
click at [264, 48] on select at bounding box center [264, 41] width 0 height 15
click at [15, 35] on link "Léčivé přípravky" at bounding box center [10, 35] width 20 height 13
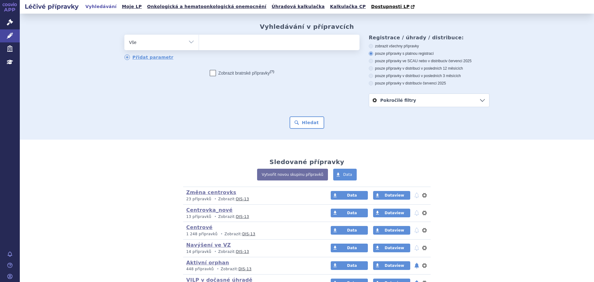
click at [287, 38] on ul at bounding box center [279, 41] width 161 height 13
click at [199, 38] on select at bounding box center [199, 41] width 0 height 15
click at [282, 41] on ul at bounding box center [279, 41] width 161 height 13
click at [199, 41] on select at bounding box center [199, 41] width 0 height 15
type input "tr"
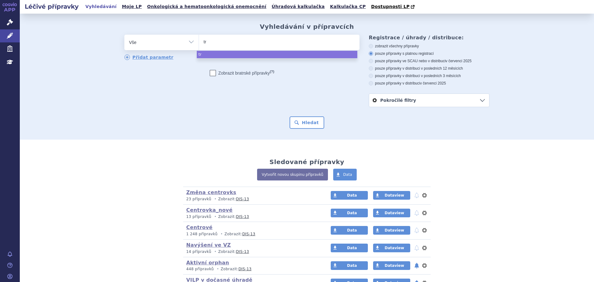
type input "tre"
type input "trem"
type input "tremfy"
type input "tremfya"
select select "tremfya"
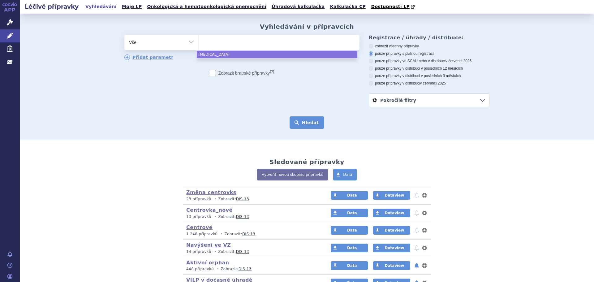
click at [308, 122] on button "Hledat" at bounding box center [307, 122] width 35 height 12
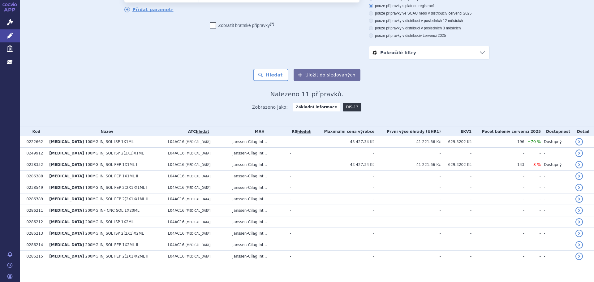
scroll to position [53, 0]
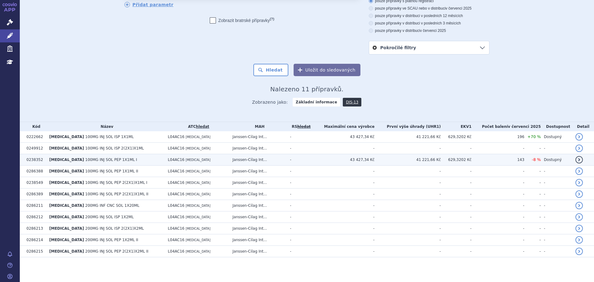
click at [263, 159] on td "Janssen-Cilag Int..." at bounding box center [258, 159] width 58 height 11
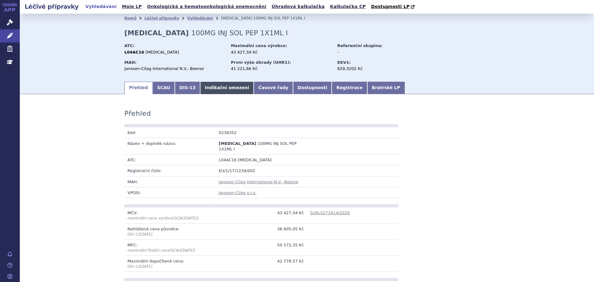
click at [219, 93] on link "Indikační omezení" at bounding box center [227, 88] width 54 height 12
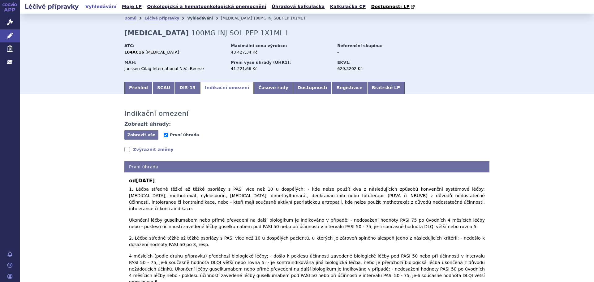
click at [187, 16] on link "Vyhledávání" at bounding box center [200, 18] width 26 height 4
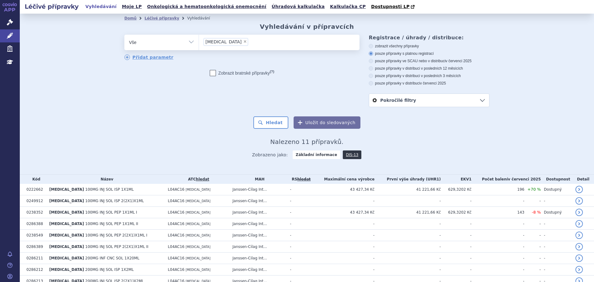
click at [173, 44] on select "Vše Přípravek/SUKL kód MAH VPOIS ATC/Aktivní látka Léková forma Síla" at bounding box center [161, 42] width 74 height 14
select select "filter-atc-group"
click at [124, 35] on select "Vše Přípravek/SUKL kód MAH VPOIS ATC/Aktivní látka Léková forma Síla" at bounding box center [161, 42] width 74 height 14
click at [218, 40] on ul at bounding box center [279, 41] width 161 height 13
click at [199, 40] on select at bounding box center [199, 41] width 0 height 15
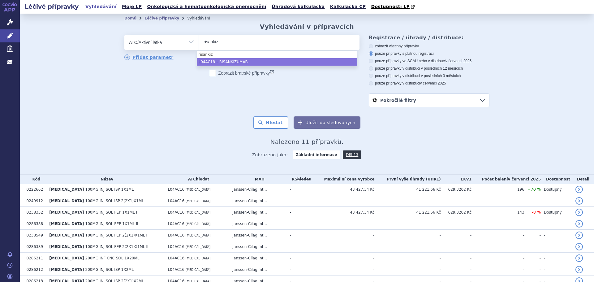
type input "risankiz"
select select "L04AC18"
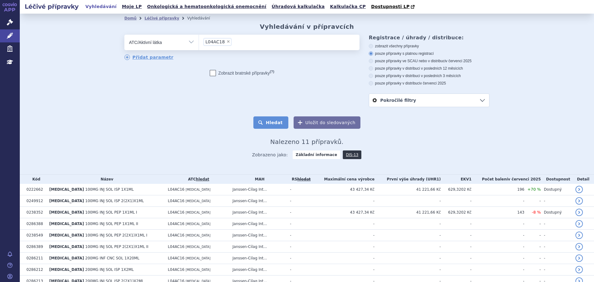
click at [271, 123] on button "Hledat" at bounding box center [271, 122] width 35 height 12
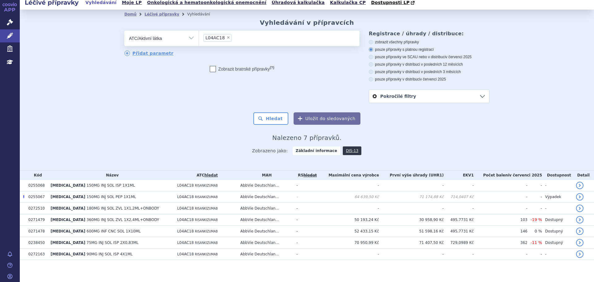
scroll to position [7, 0]
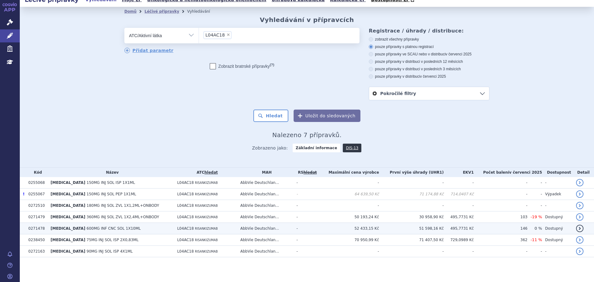
click at [98, 227] on span "600MG INF CNC SOL 1X10ML" at bounding box center [114, 228] width 54 height 4
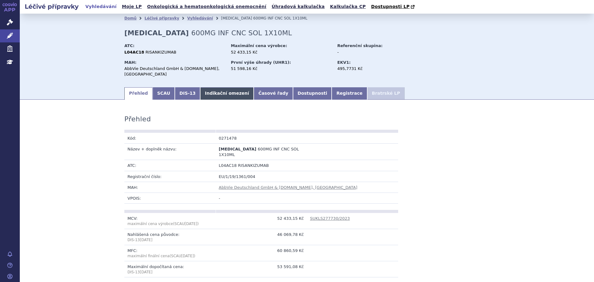
click at [213, 89] on link "Indikační omezení" at bounding box center [227, 93] width 54 height 12
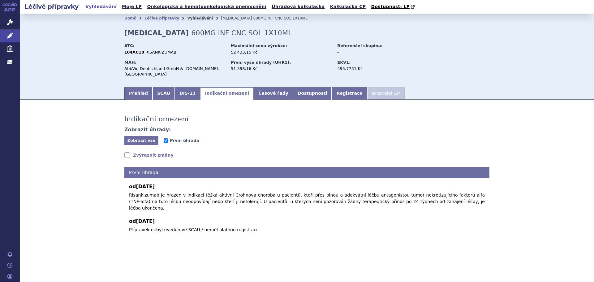
click at [187, 18] on link "Vyhledávání" at bounding box center [200, 18] width 26 height 4
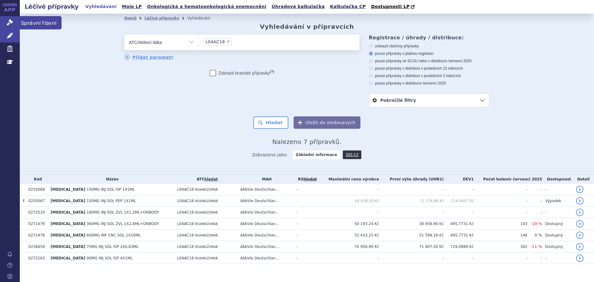
click at [3, 23] on link "Správní řízení" at bounding box center [10, 22] width 20 height 13
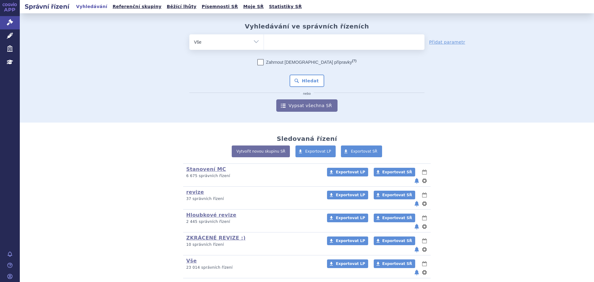
click at [294, 40] on ul at bounding box center [344, 40] width 161 height 13
click at [264, 40] on select at bounding box center [264, 41] width 0 height 15
click at [306, 45] on ul at bounding box center [344, 40] width 161 height 13
click at [264, 45] on select at bounding box center [264, 41] width 0 height 15
type input "sky"
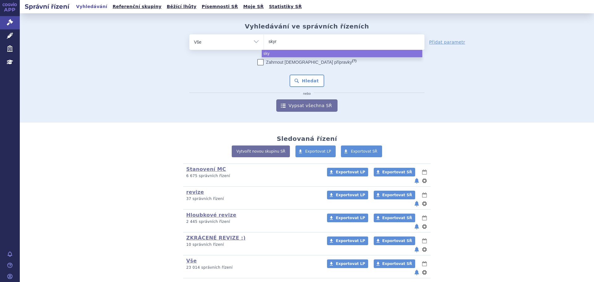
type input "skyri"
type input "skyriz"
type input "skyrizi"
select select "skyrizi"
click at [308, 85] on button "Hledat" at bounding box center [307, 81] width 35 height 12
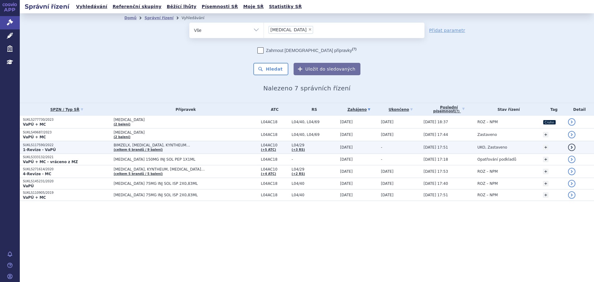
click at [184, 149] on td "BIMZELX, COSENTYX, KYNTHEUM… (celkem 6 brandů / 9 balení)" at bounding box center [184, 147] width 147 height 13
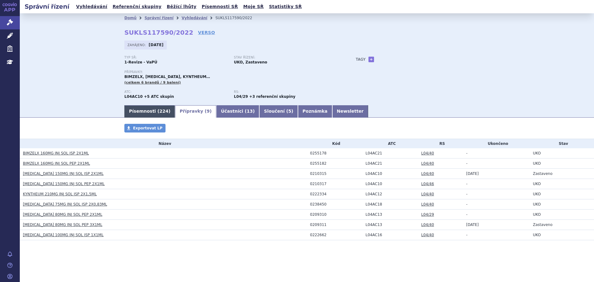
click at [146, 113] on link "Písemnosti ( 224 )" at bounding box center [149, 111] width 51 height 12
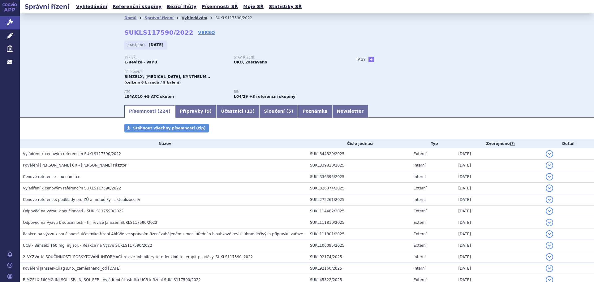
click at [182, 18] on link "Vyhledávání" at bounding box center [195, 18] width 26 height 4
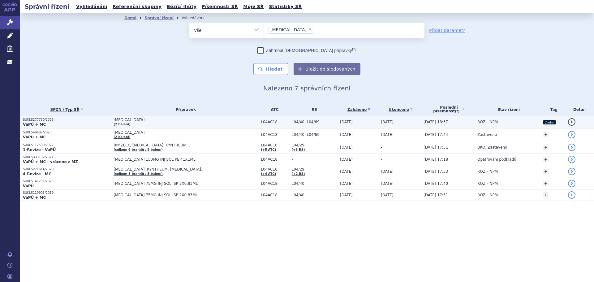
click at [88, 121] on p "SUKLS277730/2023" at bounding box center [67, 120] width 88 height 4
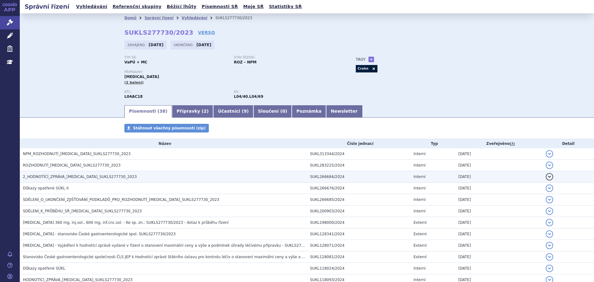
click at [68, 178] on span "2_HODNOTÍCÍ_ZPRÁVA_[MEDICAL_DATA]_SUKLS277730_2023" at bounding box center [80, 177] width 114 height 4
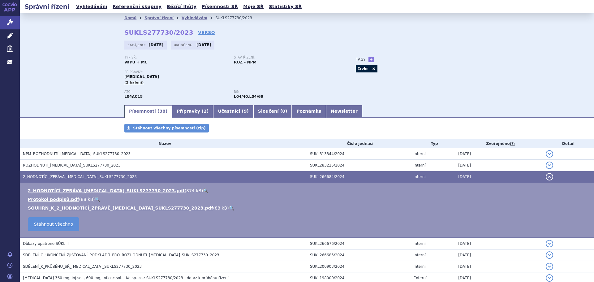
click at [162, 187] on td "2_HODNOTÍCÍ_ZPRÁVA_[MEDICAL_DATA]_SUKLS277730_2023.pdf ( 874 kB ) 🔍 Protokol po…" at bounding box center [307, 210] width 575 height 55
click at [203, 189] on link "🔍" at bounding box center [205, 190] width 5 height 5
